Goal: Task Accomplishment & Management: Manage account settings

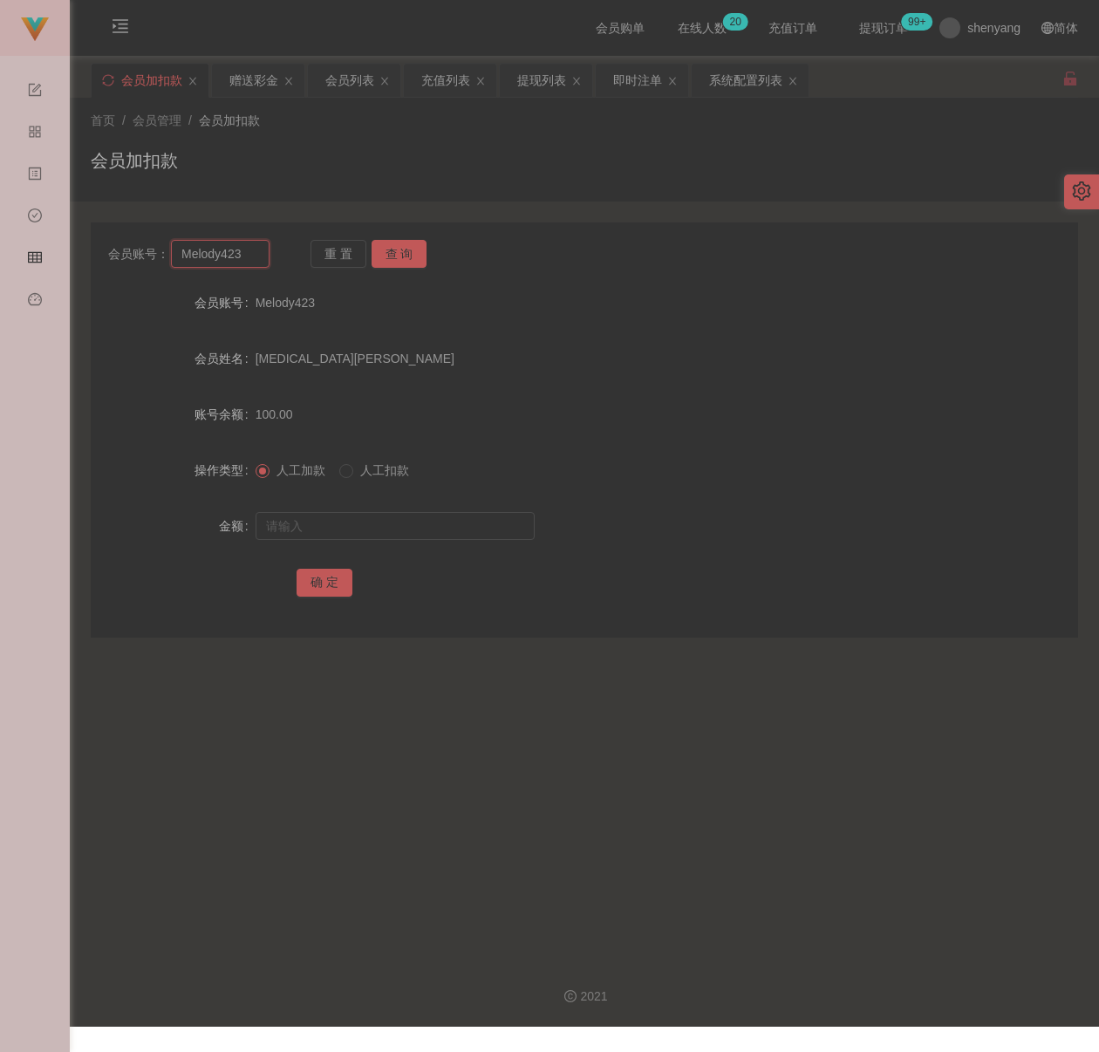
click at [249, 247] on input "Melody423" at bounding box center [220, 254] width 99 height 28
paste input "chinkimchung"
type input "chinkimchung"
click at [393, 246] on button "查 询" at bounding box center [400, 254] width 56 height 28
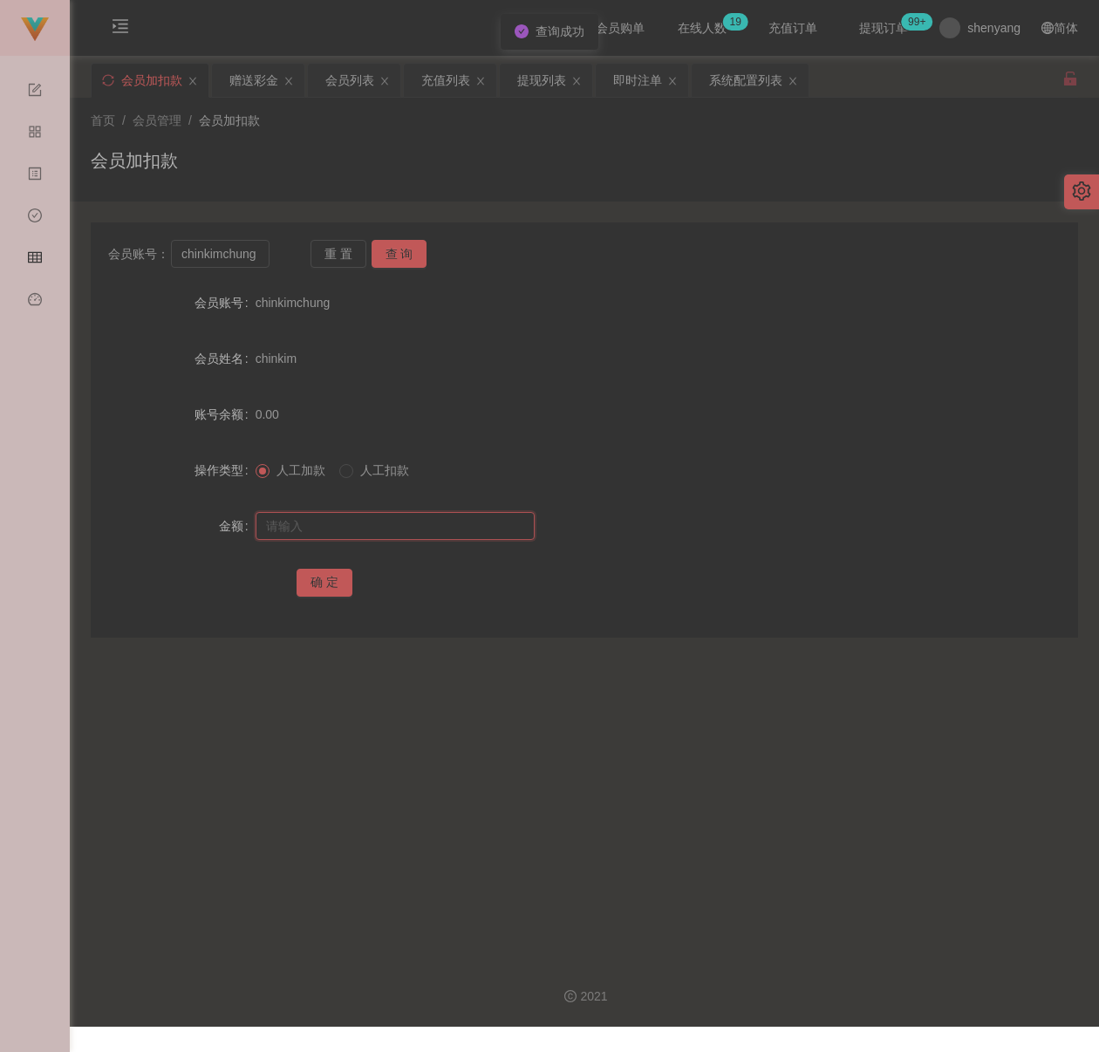
click at [422, 531] on input "text" at bounding box center [395, 526] width 279 height 28
click at [425, 518] on input "text" at bounding box center [395, 526] width 279 height 28
paste input "500"
type input "500"
click at [349, 582] on button "确 定" at bounding box center [325, 583] width 56 height 28
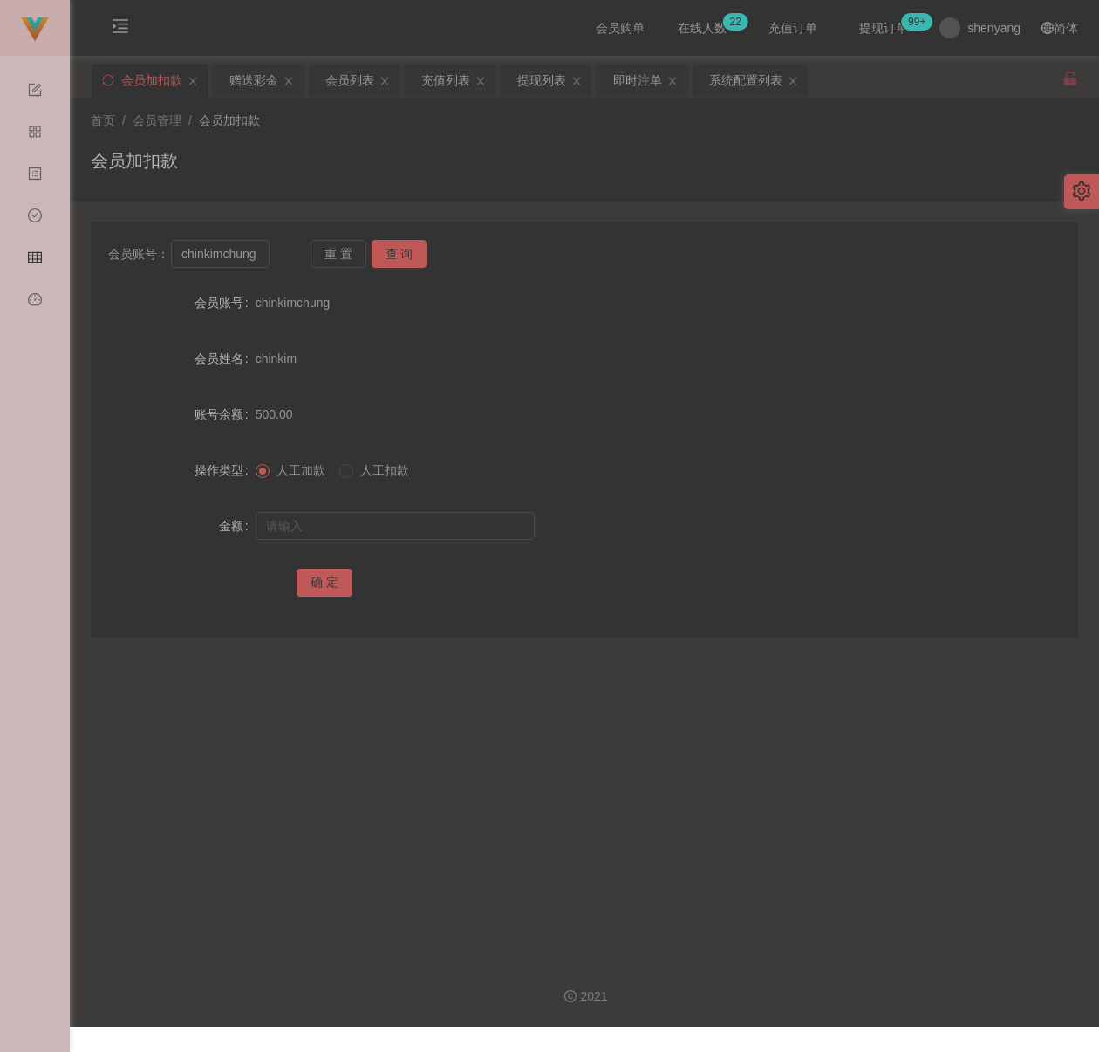
click at [393, 160] on div "会员加扣款" at bounding box center [584, 167] width 987 height 40
click at [256, 251] on input "chinkimchung" at bounding box center [220, 254] width 99 height 28
paste input "hongyaolo"
type input "hongyaolong"
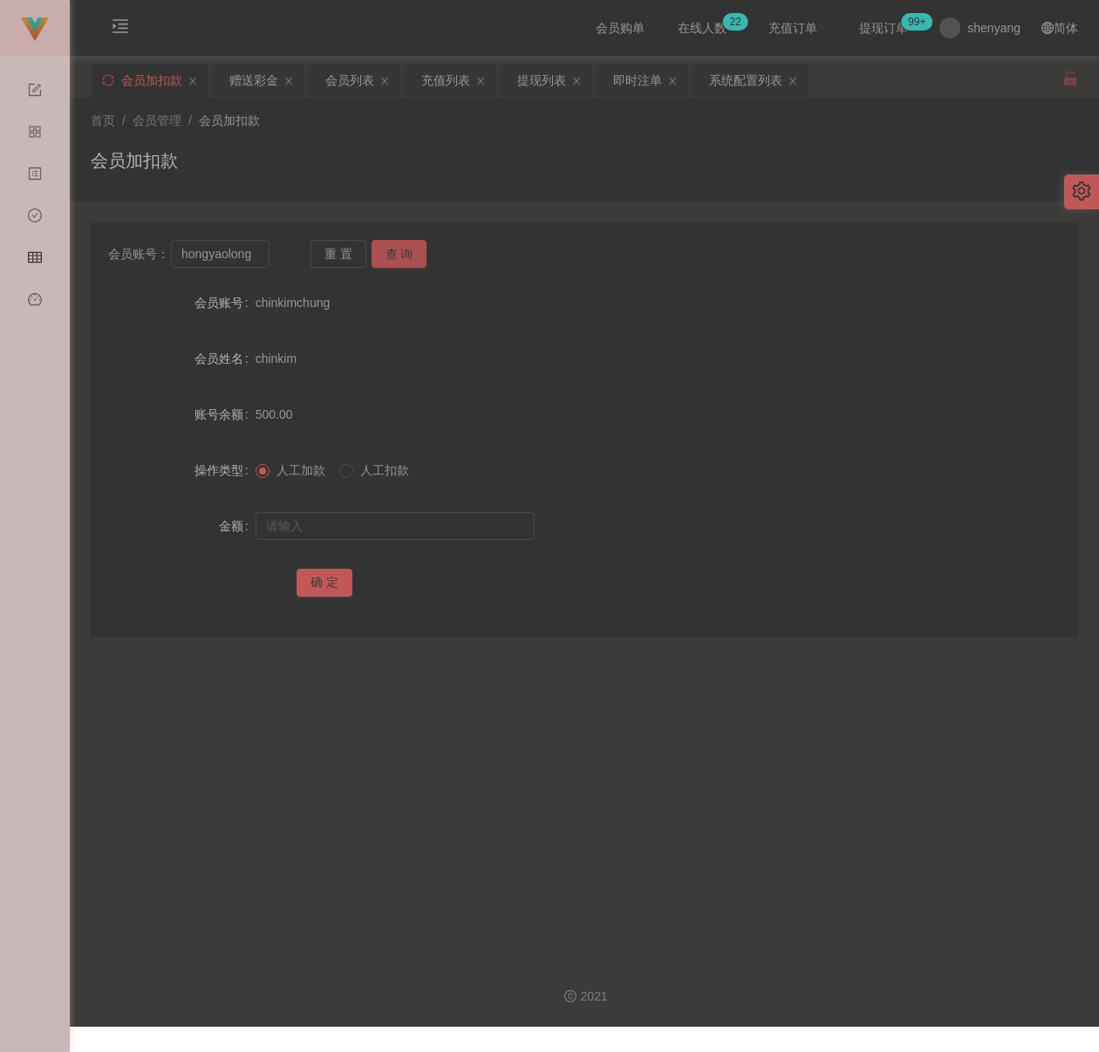
click at [382, 254] on button "查 询" at bounding box center [400, 254] width 56 height 28
click at [403, 532] on input "text" at bounding box center [395, 526] width 279 height 28
click at [448, 532] on input "text" at bounding box center [395, 526] width 279 height 28
paste input "100"
type input "100"
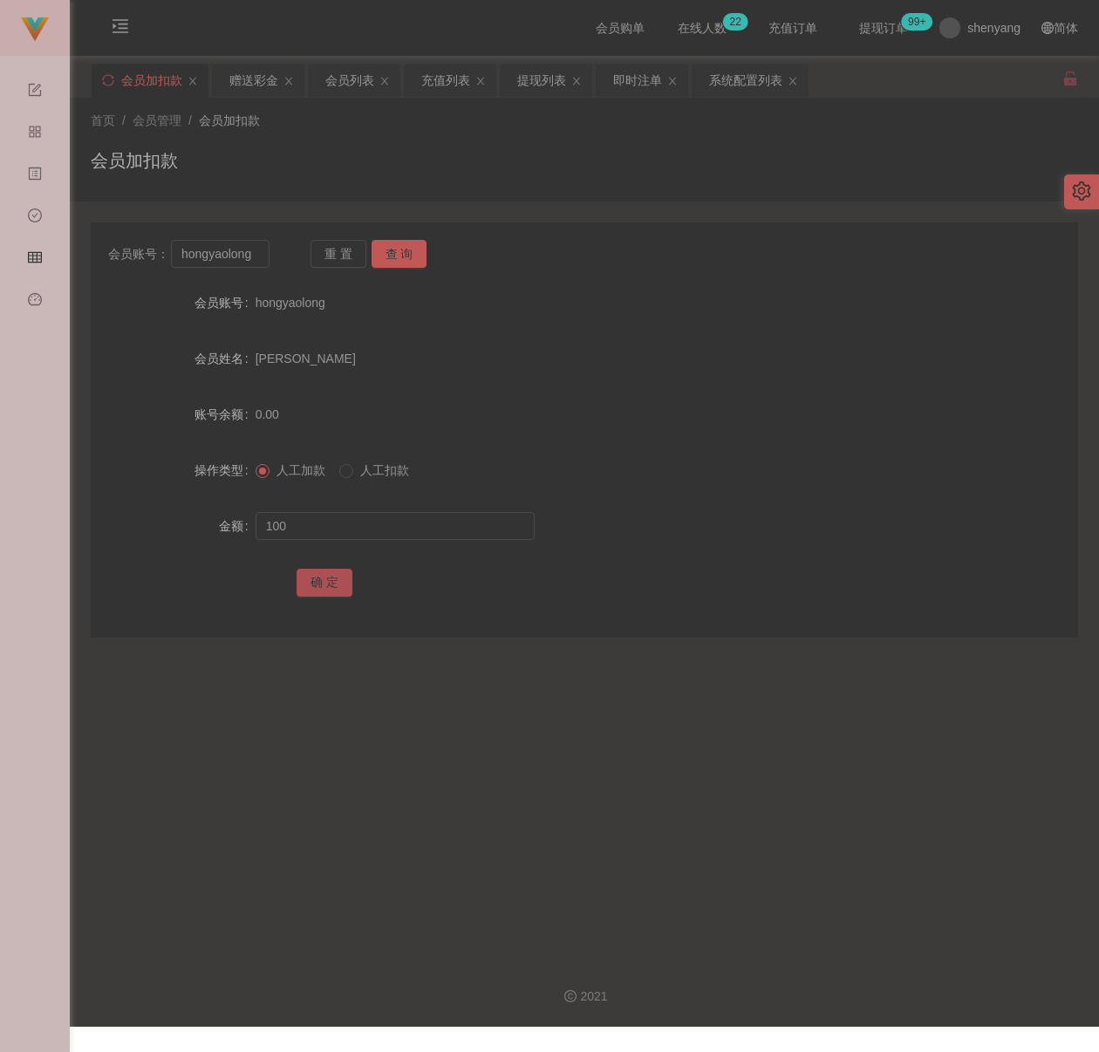
click at [310, 576] on button "确 定" at bounding box center [325, 583] width 56 height 28
click at [351, 153] on div "会员加扣款" at bounding box center [584, 167] width 987 height 40
click at [351, 79] on div "会员列表" at bounding box center [349, 80] width 49 height 33
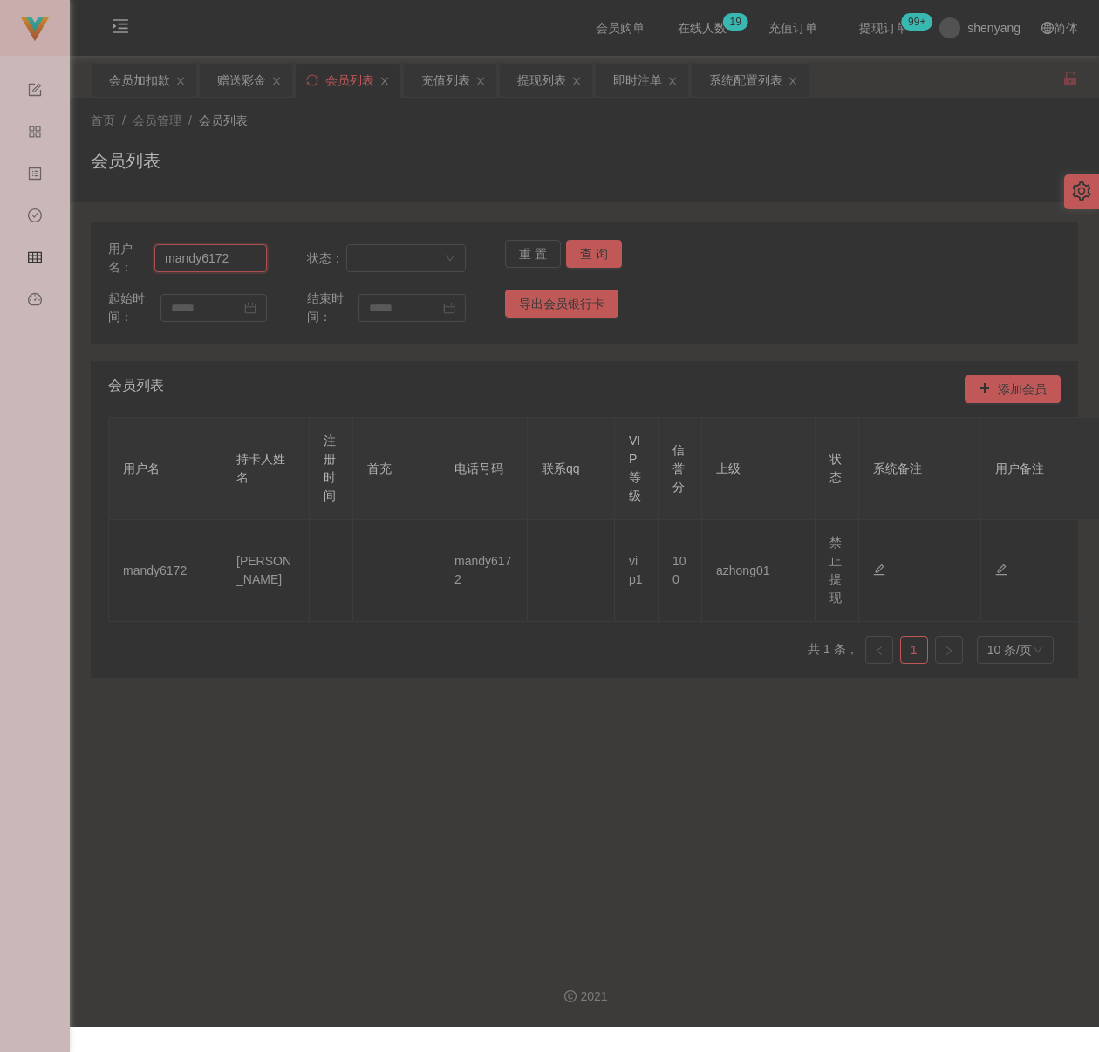
click at [255, 262] on input "mandy6172" at bounding box center [210, 258] width 113 height 28
paste input "chinkimchung"
type input "chinkimchung"
click at [600, 252] on button "查 询" at bounding box center [594, 254] width 56 height 28
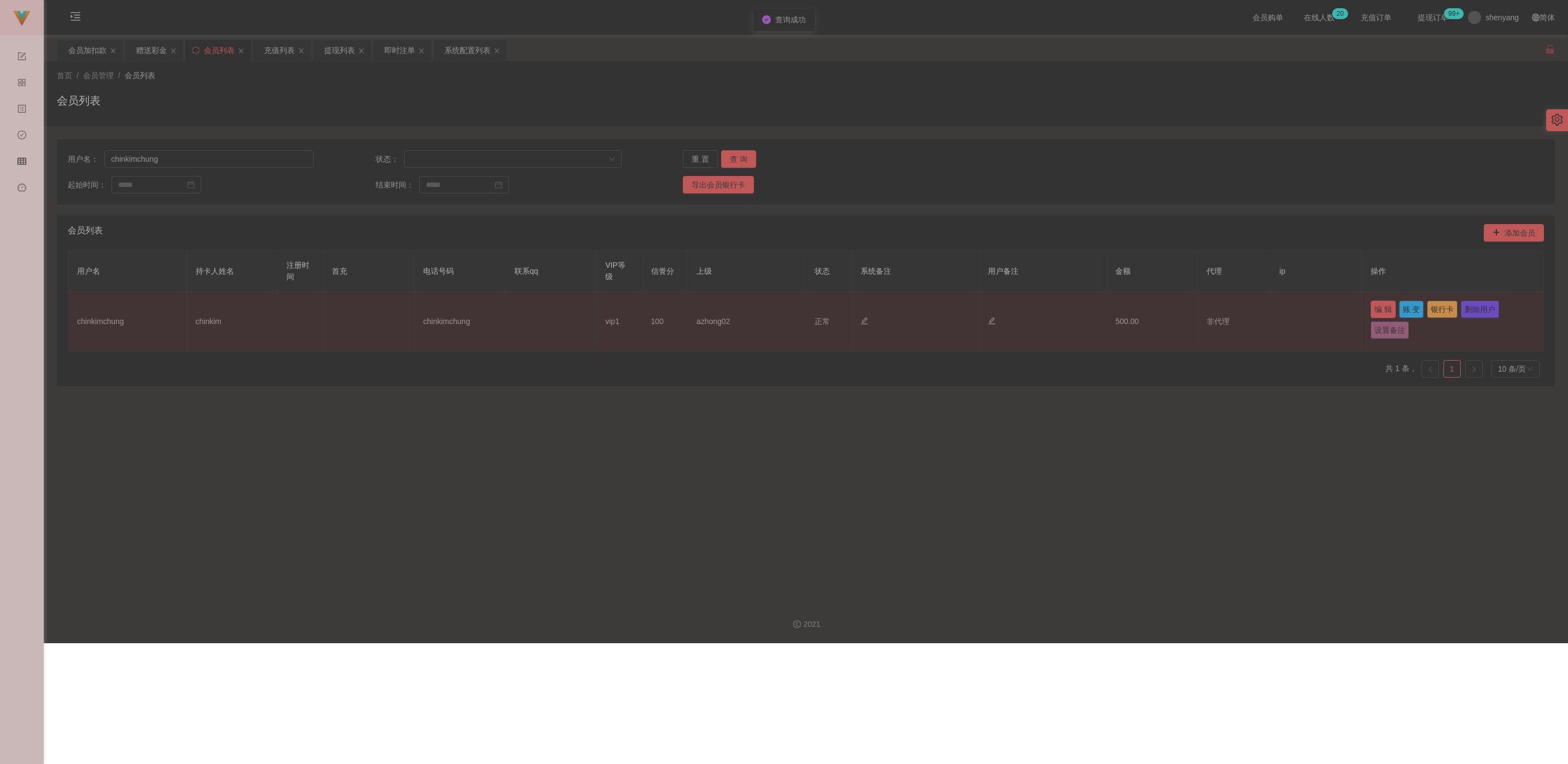
click at [688, 306] on button "编 辑" at bounding box center [1383, 310] width 25 height 18
type input "chinkimchung"
type input "chinkim"
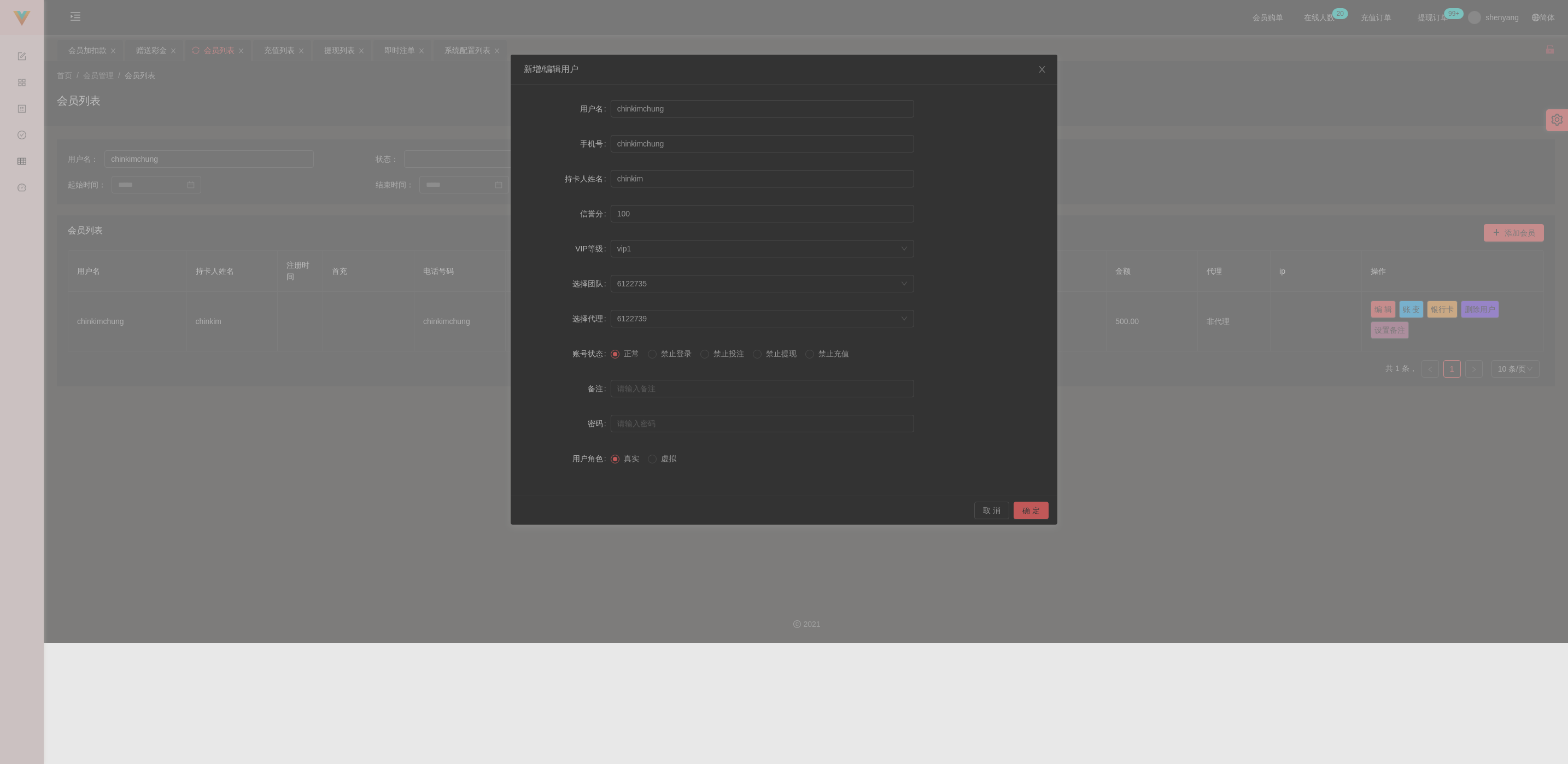
click at [688, 357] on span "禁止提现" at bounding box center [781, 353] width 39 height 9
click at [688, 511] on button "确 定" at bounding box center [1031, 511] width 35 height 18
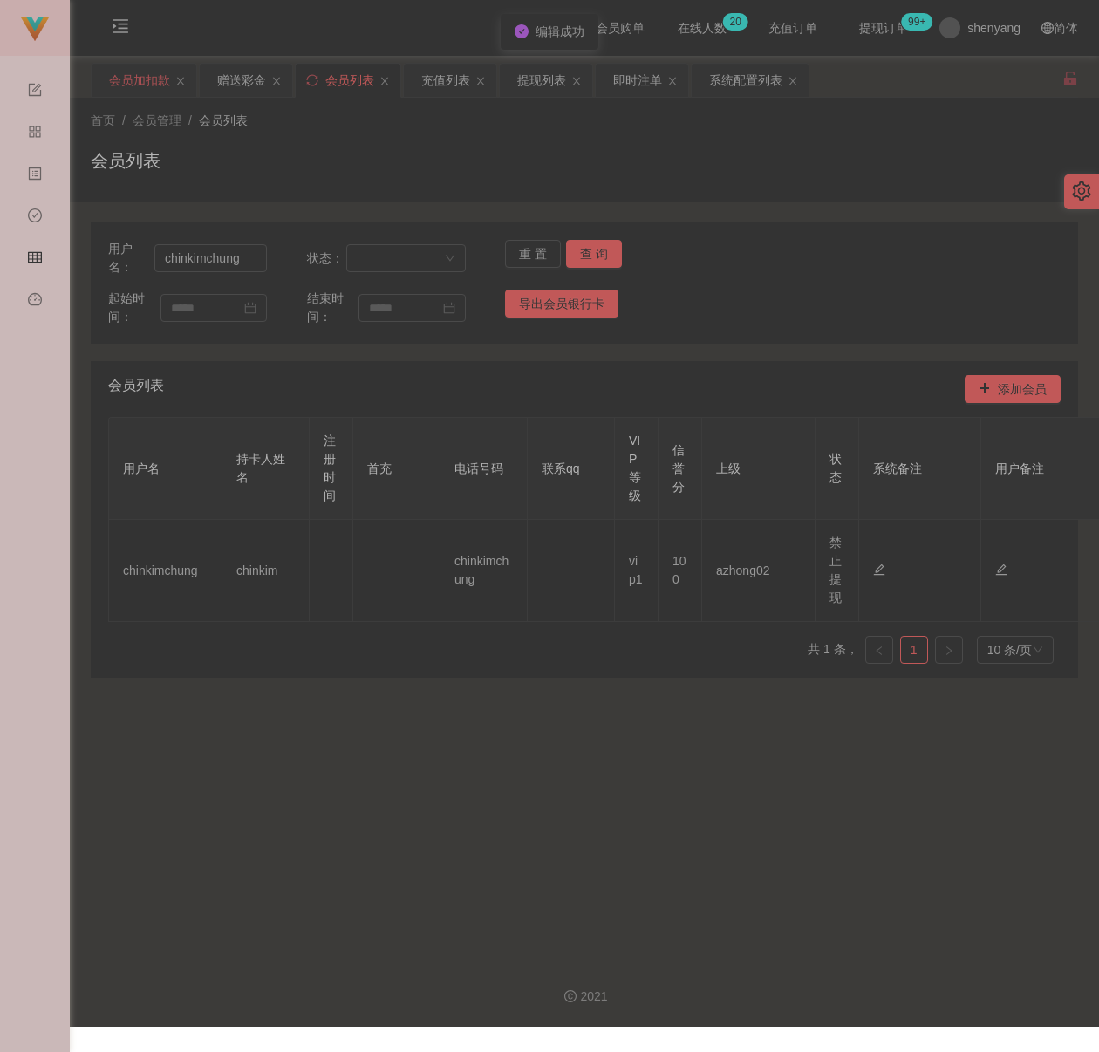
click at [132, 76] on div "会员加扣款" at bounding box center [139, 80] width 61 height 33
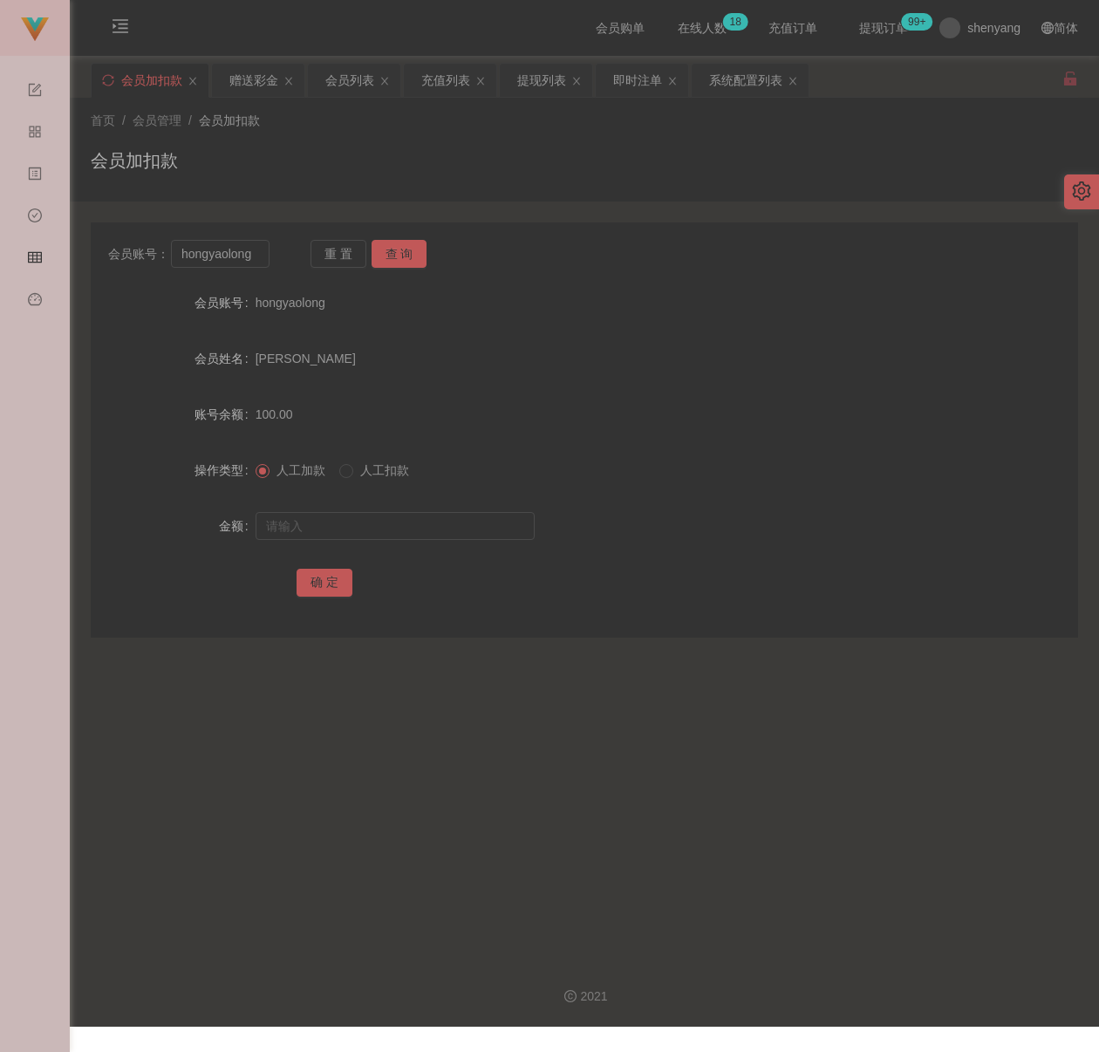
click at [386, 142] on div "首页 / 会员管理 / 会员加扣款 / 会员加扣款" at bounding box center [584, 150] width 987 height 76
click at [243, 249] on input "hongyaolong" at bounding box center [220, 254] width 99 height 28
paste input "4336070"
type input "4336070"
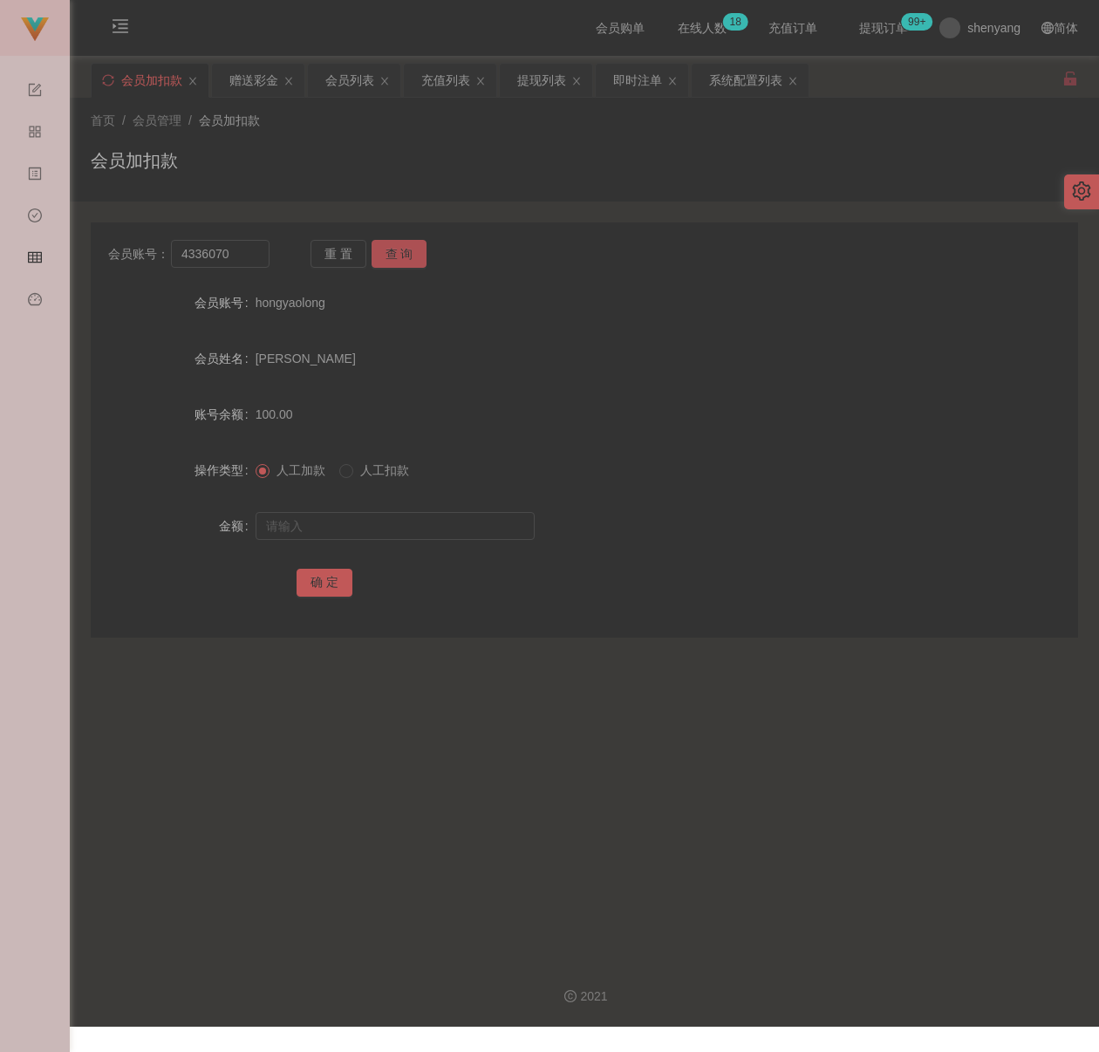
click at [387, 255] on button "查 询" at bounding box center [400, 254] width 56 height 28
click at [429, 516] on input "text" at bounding box center [395, 526] width 279 height 28
drag, startPoint x: 453, startPoint y: 516, endPoint x: 442, endPoint y: 523, distance: 13.1
click at [453, 516] on input "text" at bounding box center [395, 526] width 279 height 28
paste input "500"
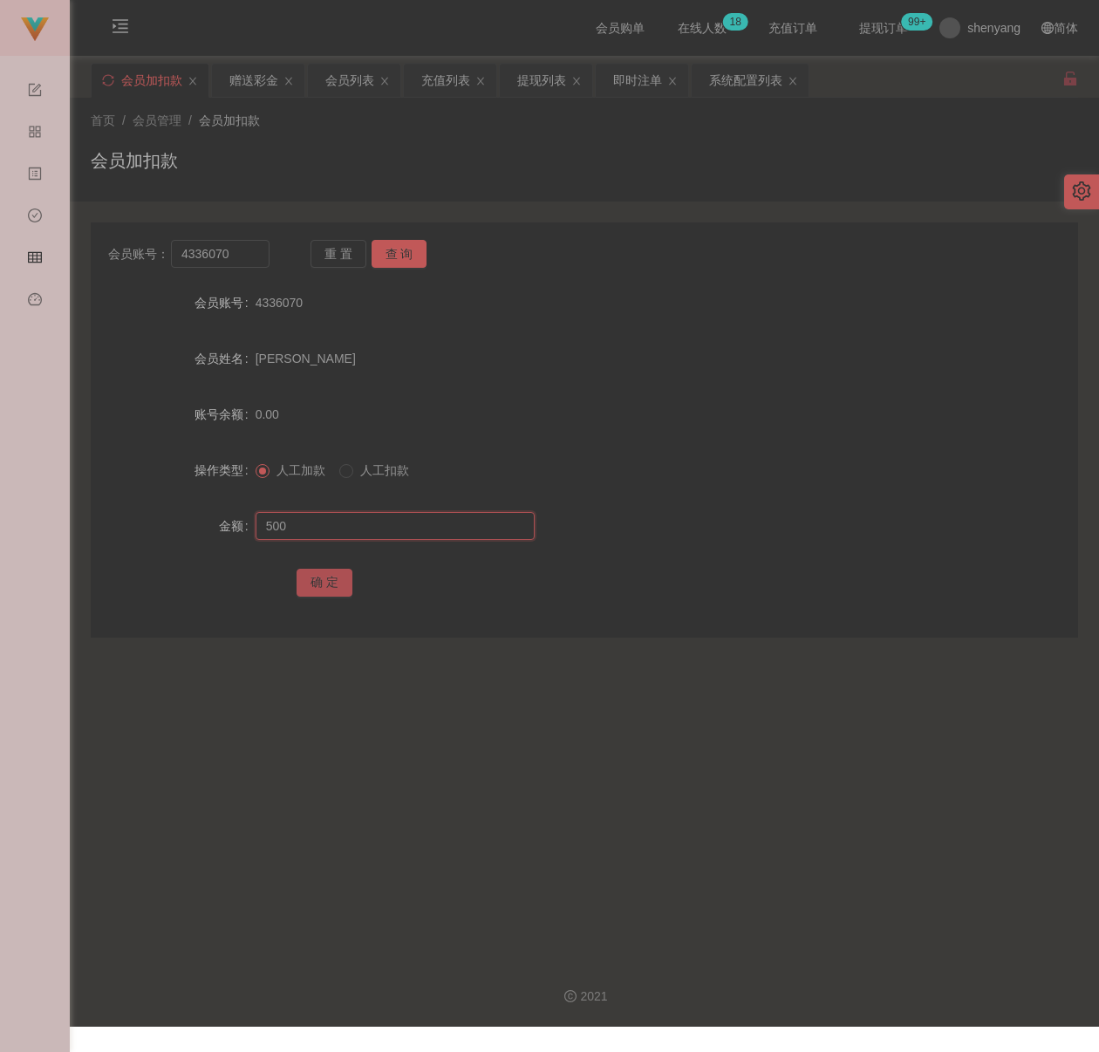
type input "500"
click at [311, 582] on button "确 定" at bounding box center [325, 583] width 56 height 28
click at [333, 144] on div "首页 / 会员管理 / 会员加扣款 / 会员加扣款" at bounding box center [584, 150] width 987 height 76
click at [351, 84] on div "会员列表" at bounding box center [349, 80] width 49 height 33
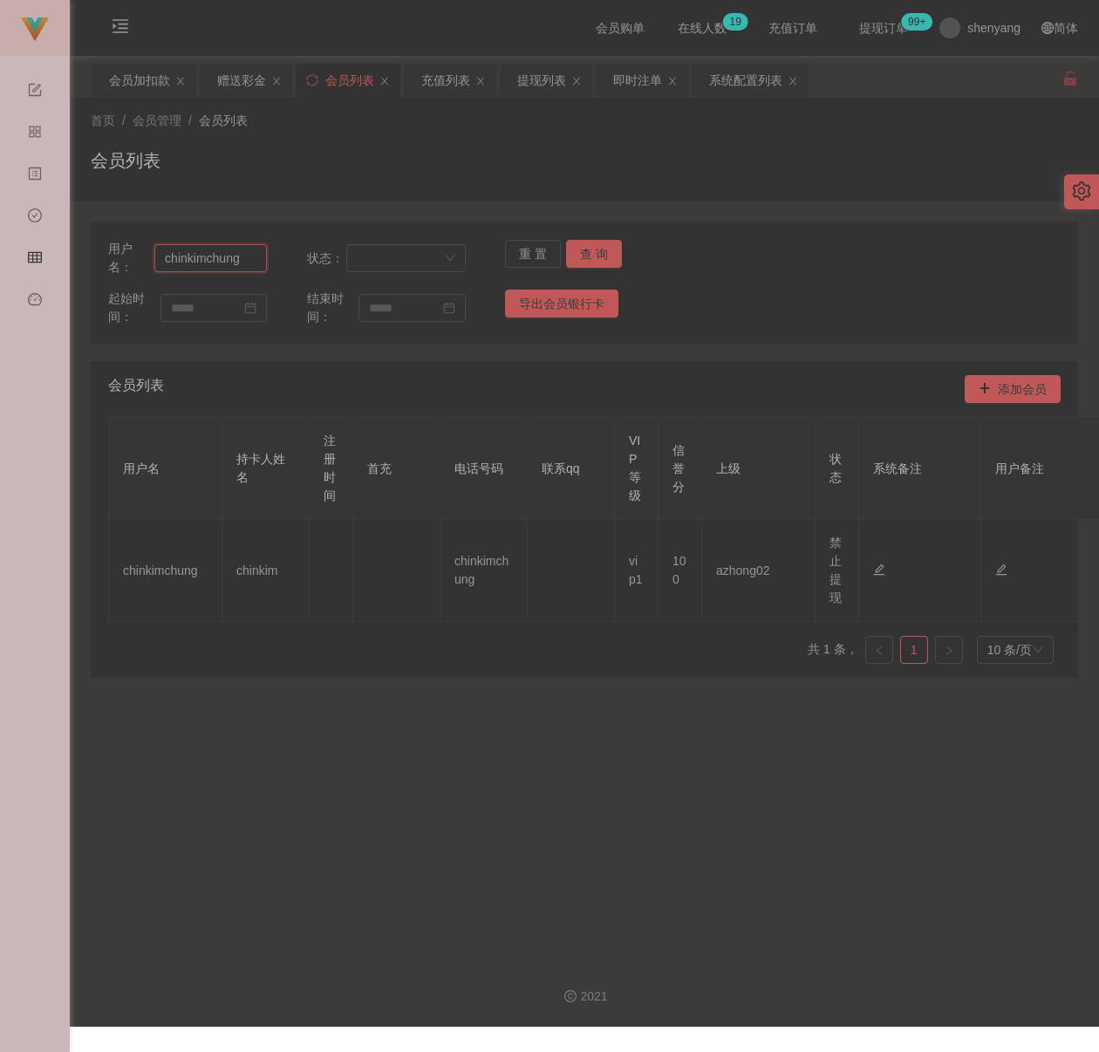
click at [249, 260] on input "chinkimchung" at bounding box center [210, 258] width 113 height 28
paste input "4336070"
type input "4336070"
click at [610, 252] on button "查 询" at bounding box center [594, 254] width 56 height 28
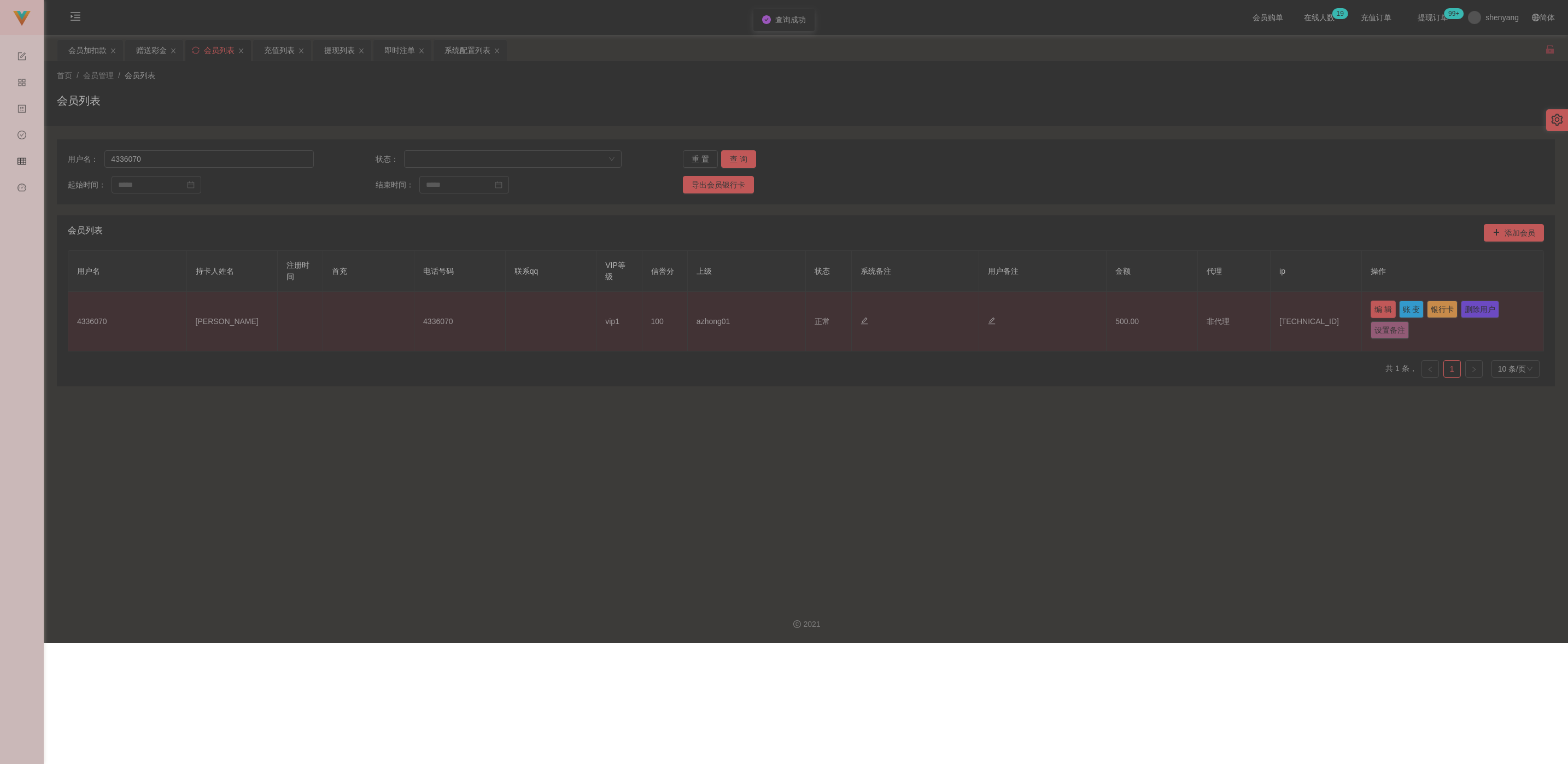
click at [688, 311] on button "编 辑" at bounding box center [1383, 310] width 25 height 18
type input "4336070"
type input "[PERSON_NAME]"
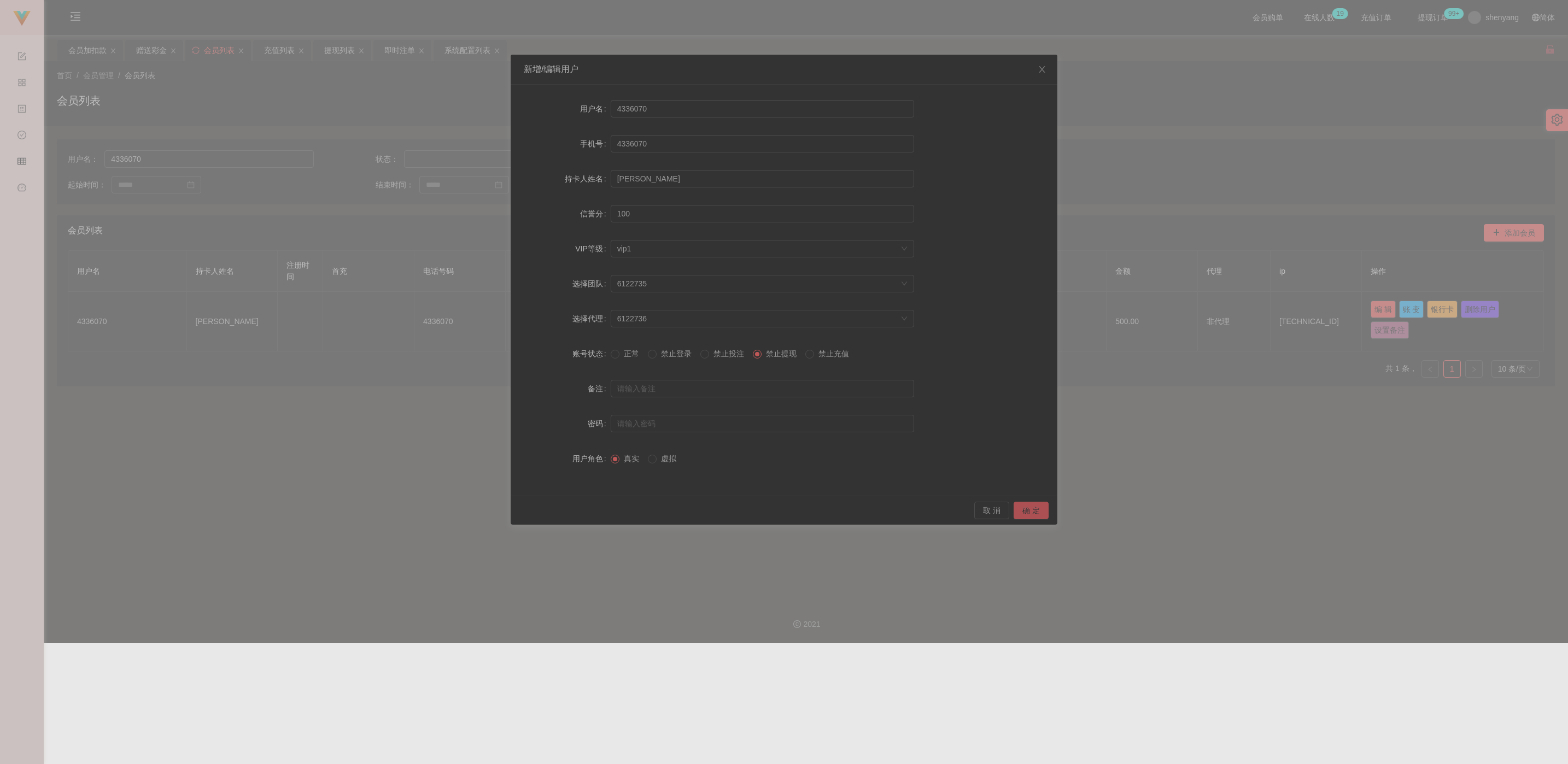
click at [688, 508] on button "确 定" at bounding box center [1031, 511] width 35 height 18
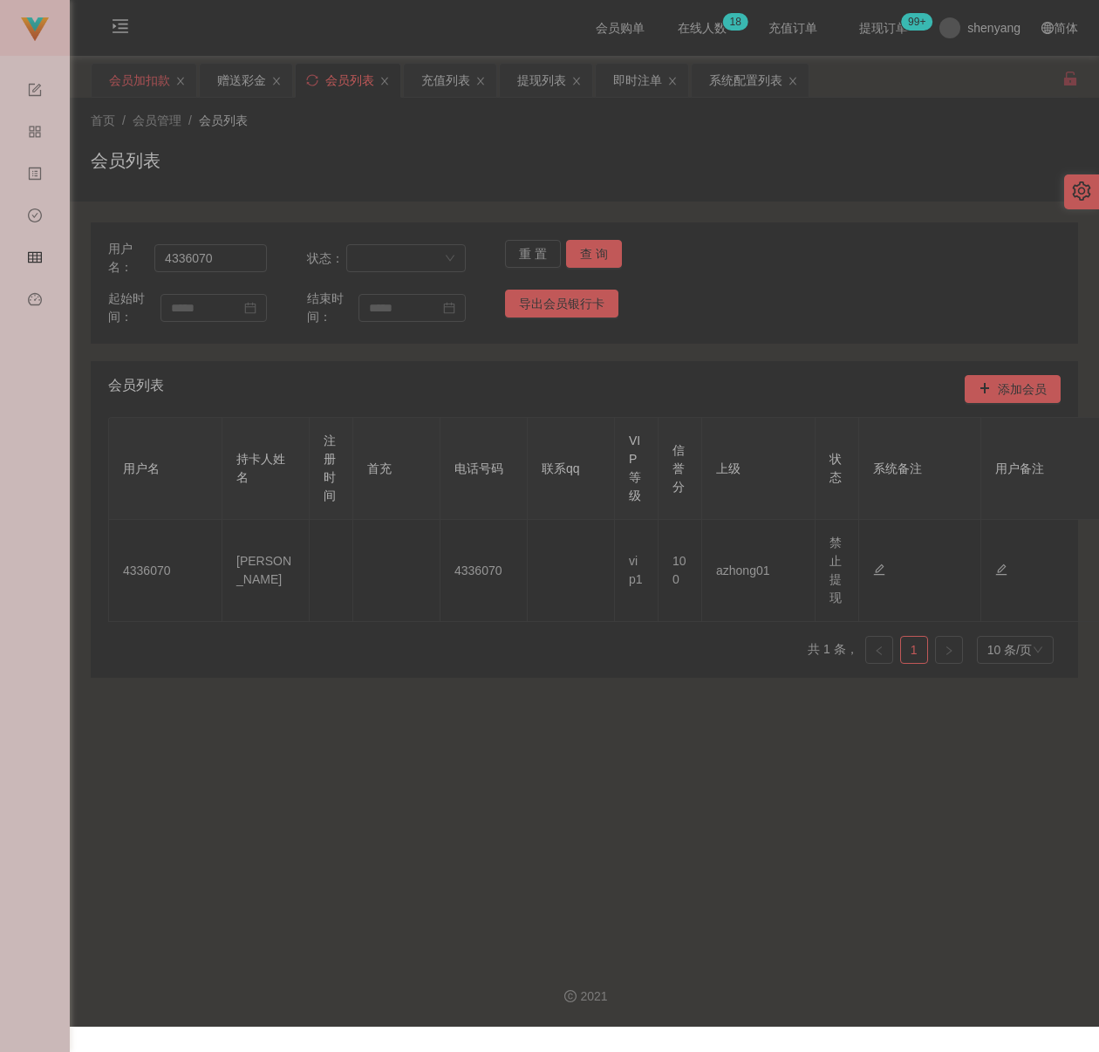
click at [121, 79] on div "会员加扣款" at bounding box center [139, 80] width 61 height 33
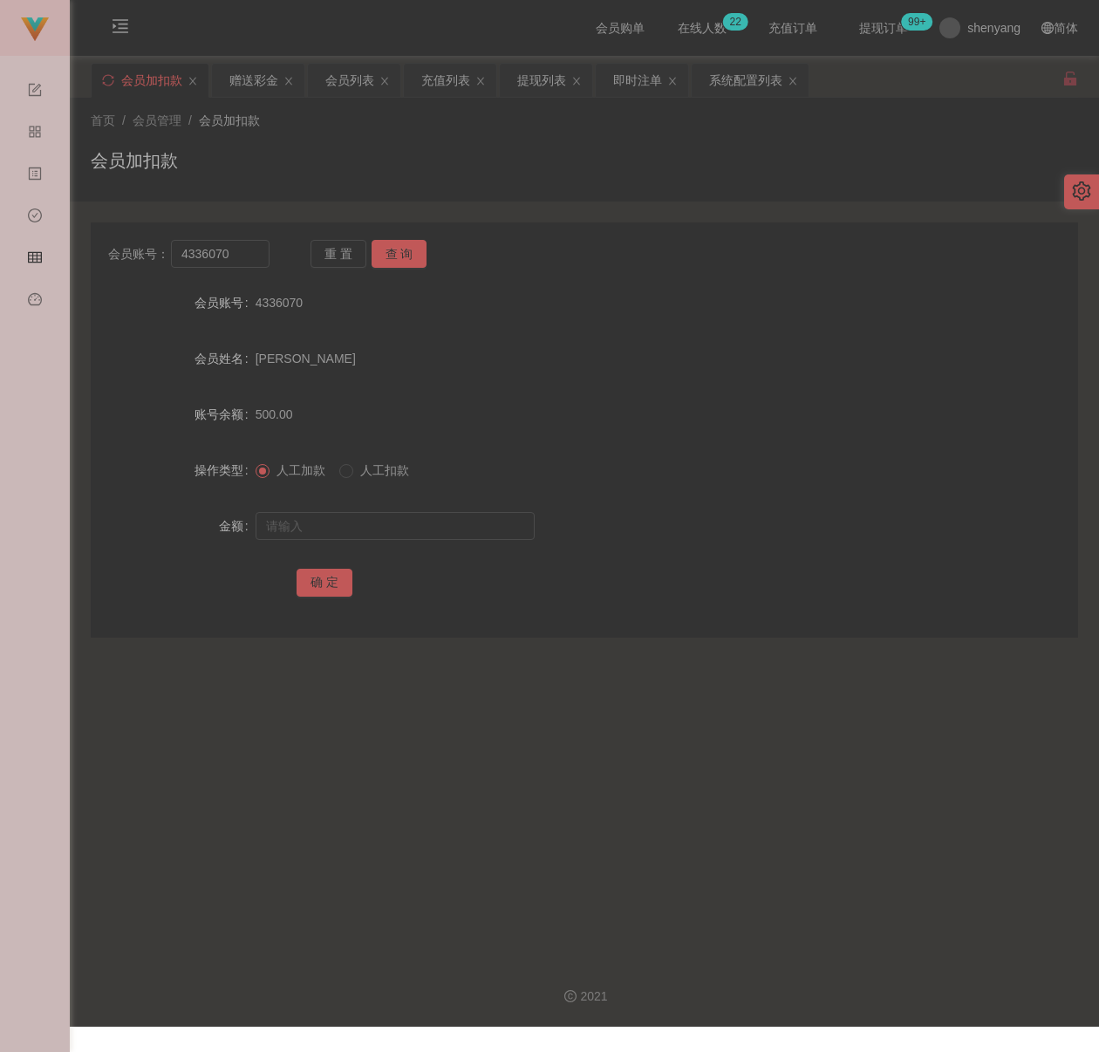
click at [848, 155] on div "会员加扣款" at bounding box center [584, 167] width 987 height 40
click at [228, 262] on input "4336070" at bounding box center [220, 254] width 99 height 28
click at [399, 260] on button "查 询" at bounding box center [400, 254] width 56 height 28
click at [365, 531] on input "text" at bounding box center [395, 526] width 279 height 28
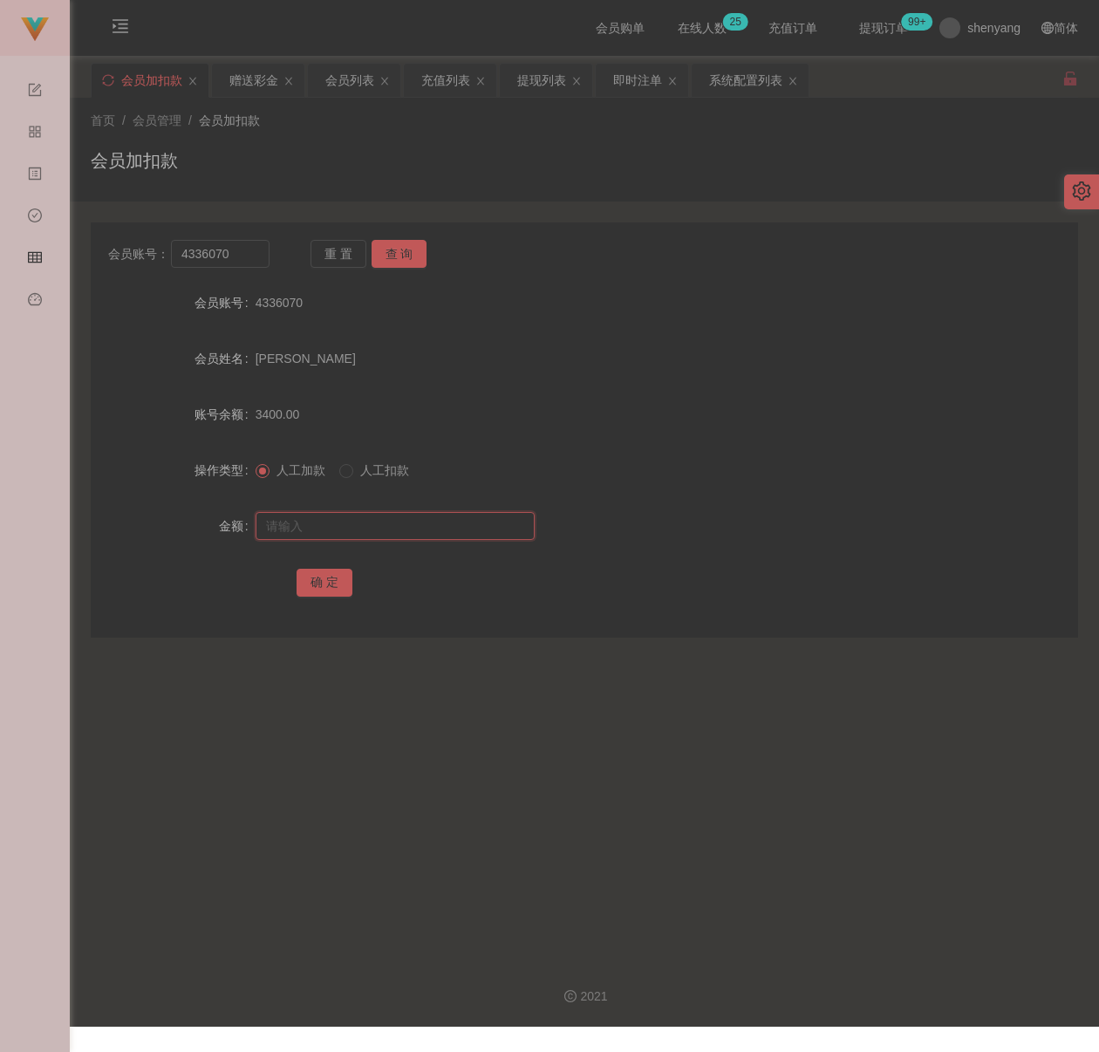
click at [477, 529] on input "text" at bounding box center [395, 526] width 279 height 28
paste input "5000"
type input "5000"
click at [338, 576] on button "确 定" at bounding box center [325, 583] width 56 height 28
